Goal: Navigation & Orientation: Find specific page/section

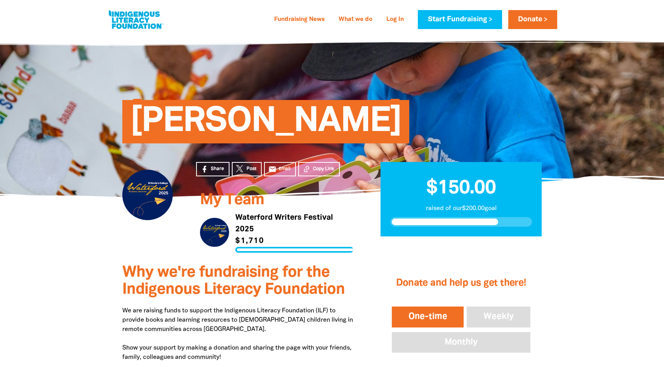
click at [223, 230] on link "Link to Waterford Writers Festival 2025" at bounding box center [276, 232] width 153 height 41
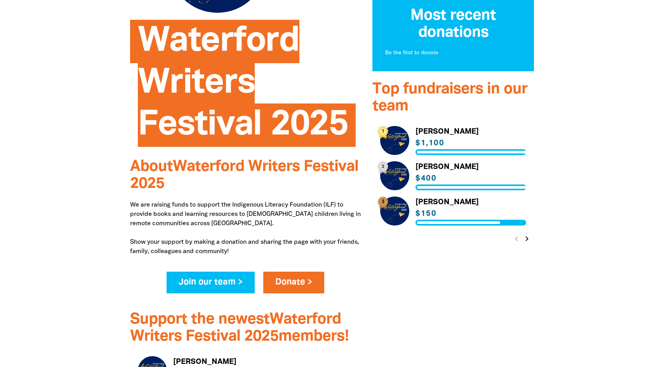
scroll to position [177, 0]
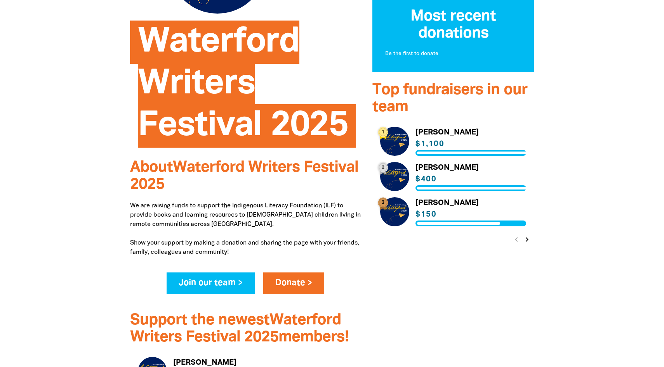
click at [401, 177] on link "Link to [PERSON_NAME]" at bounding box center [453, 176] width 146 height 29
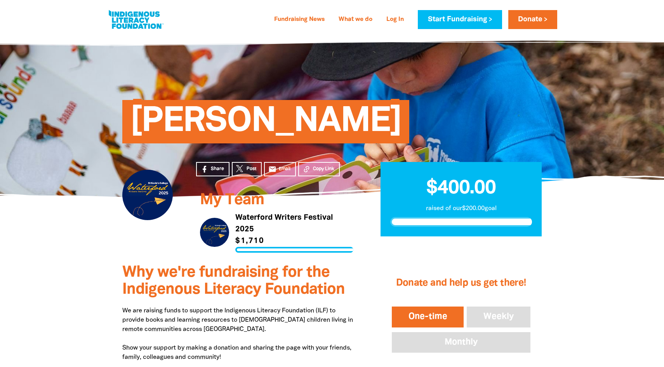
click at [221, 229] on link "Link to Waterford Writers Festival 2025" at bounding box center [276, 232] width 153 height 41
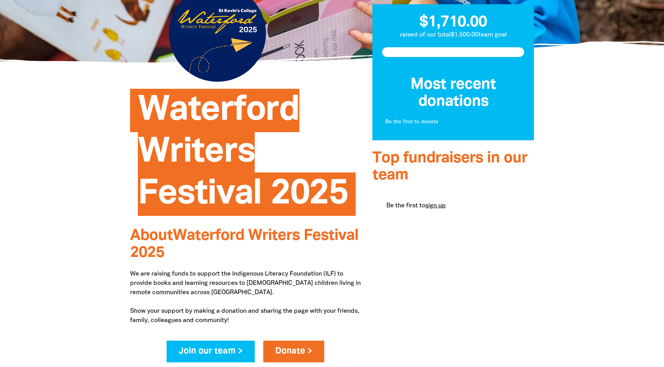
scroll to position [128, 0]
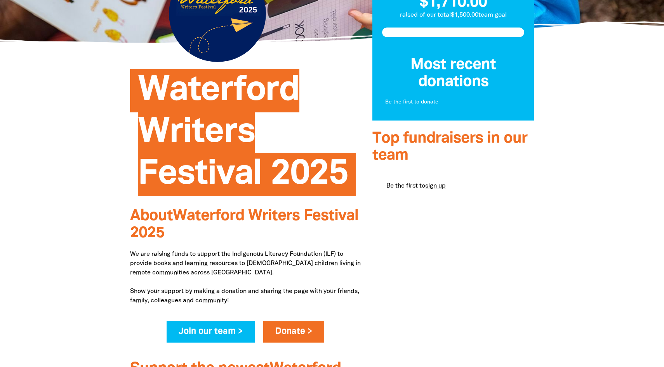
click at [406, 198] on div "Be the first to sign up You are currently on page 1 of 1" at bounding box center [452, 186] width 161 height 37
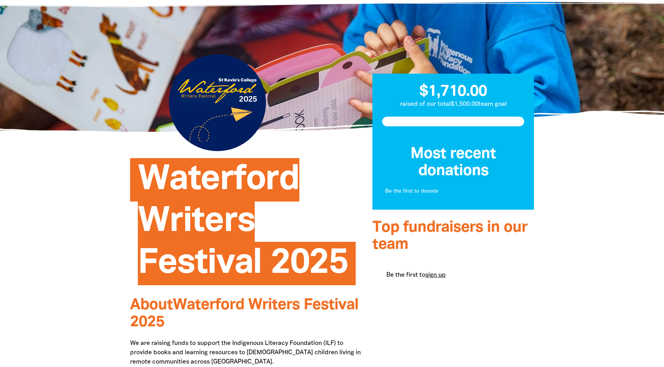
scroll to position [0, 0]
